Goal: Information Seeking & Learning: Learn about a topic

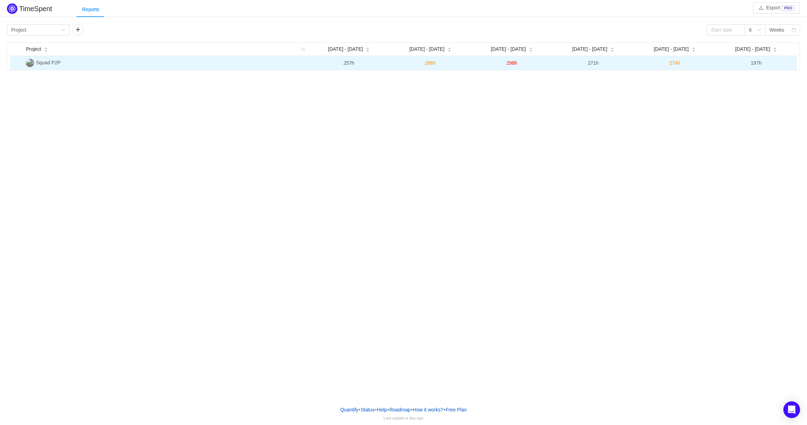
click at [50, 63] on span "Squad P2P" at bounding box center [48, 63] width 25 height 6
click at [37, 60] on span "Squad P2P" at bounding box center [48, 63] width 25 height 6
click at [30, 60] on img at bounding box center [30, 63] width 8 height 8
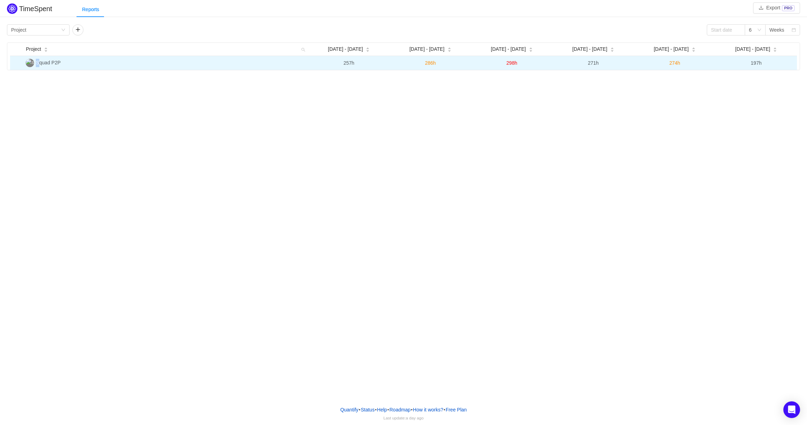
click at [29, 60] on img at bounding box center [30, 63] width 8 height 8
drag, startPoint x: 83, startPoint y: 67, endPoint x: 88, endPoint y: 67, distance: 4.9
click at [84, 67] on td "Squad P2P" at bounding box center [165, 63] width 285 height 14
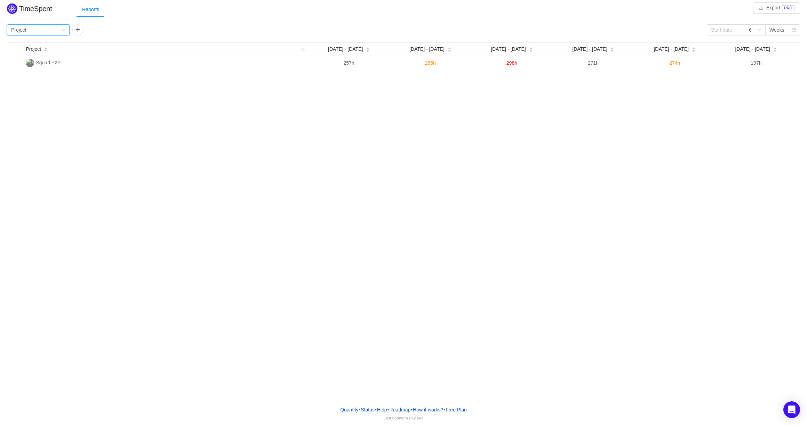
click at [63, 27] on div "Group by Project" at bounding box center [38, 29] width 63 height 11
click at [38, 54] on li "Team" at bounding box center [38, 54] width 63 height 11
click at [60, 24] on div "Group by Team 6 Weeks Team Aug [DATE] - [DATE] - [DATE] - 31 [DATE] - [DATE] Se…" at bounding box center [403, 46] width 807 height 47
click at [65, 27] on div "Group by Team" at bounding box center [38, 29] width 63 height 11
click at [34, 65] on li "Program" at bounding box center [38, 66] width 63 height 11
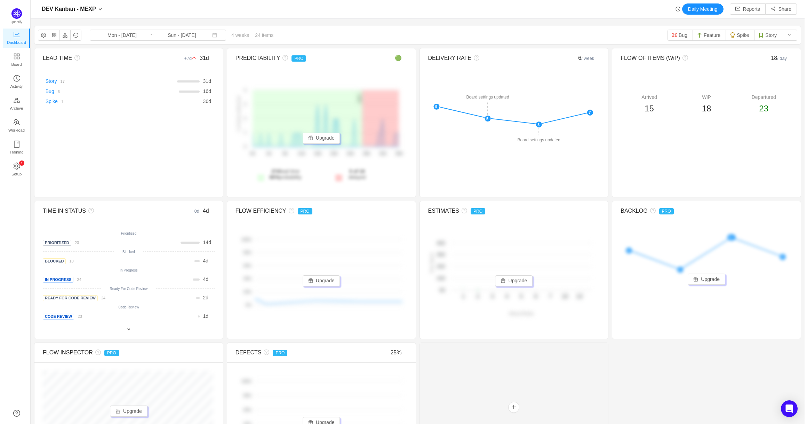
scroll to position [413, 764]
